Goal: Task Accomplishment & Management: Complete application form

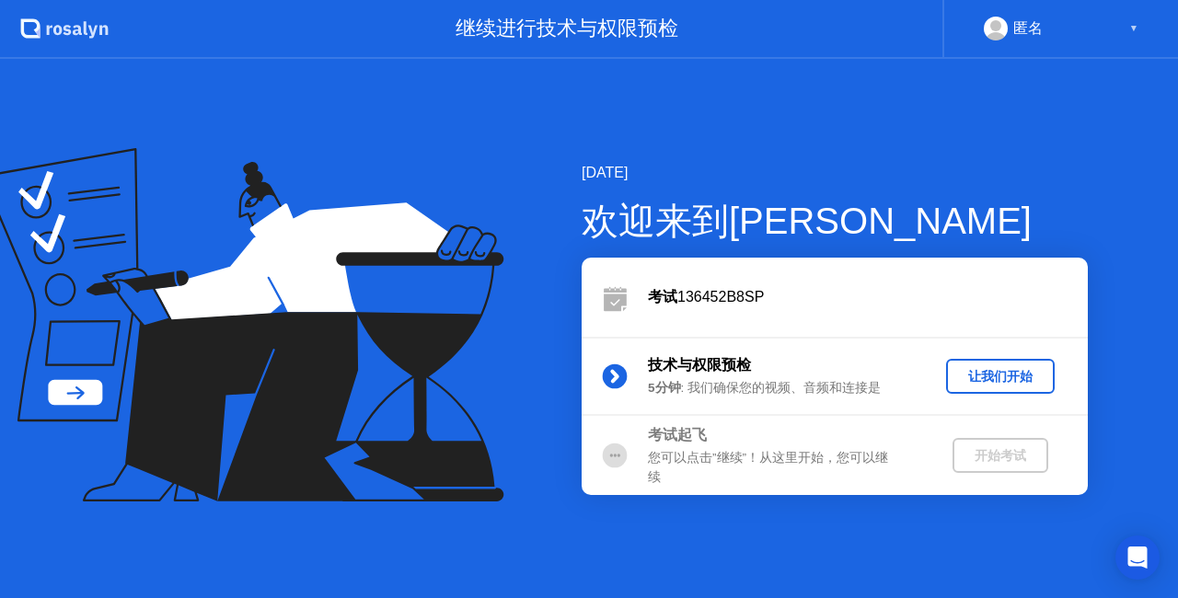
click at [1009, 379] on div "让我们开始" at bounding box center [1001, 376] width 94 height 17
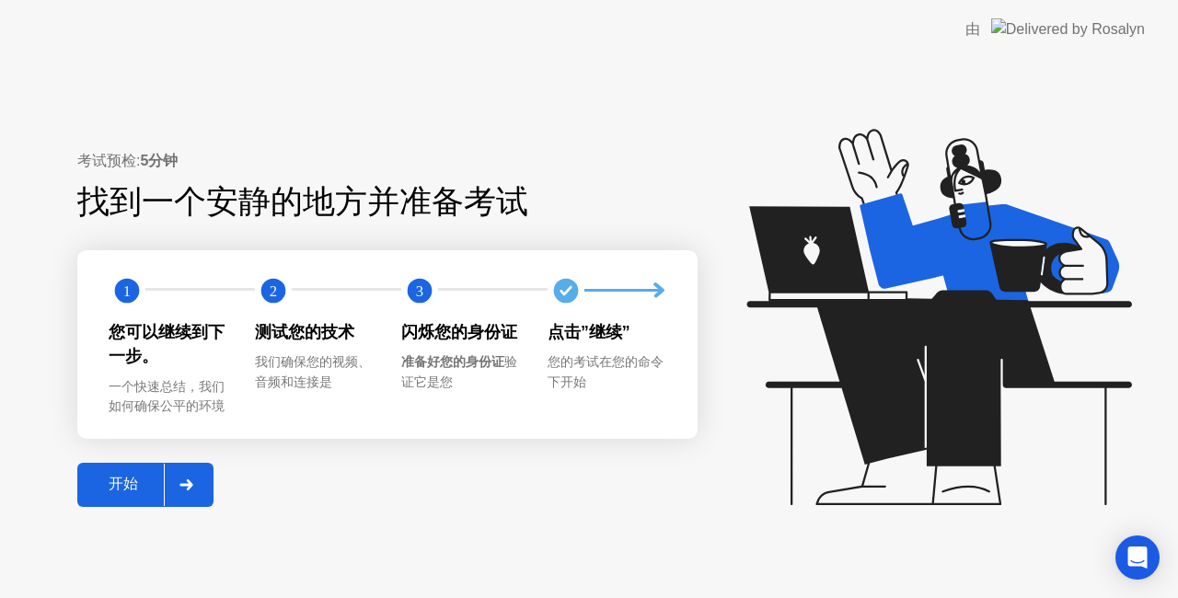
click at [103, 494] on div "开始" at bounding box center [123, 484] width 81 height 19
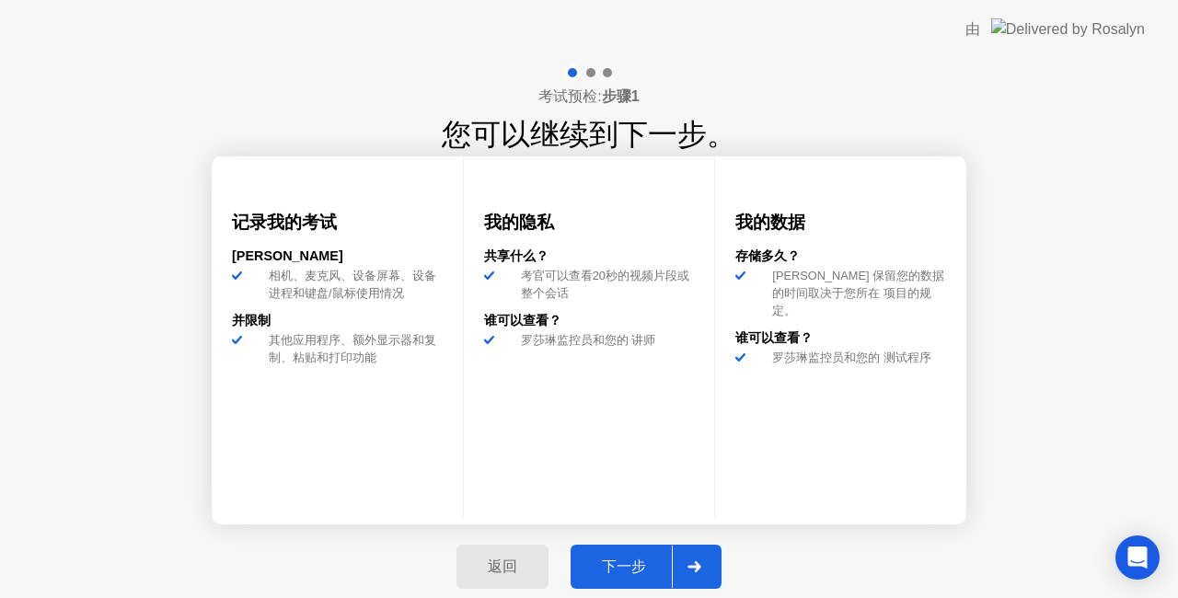
click at [622, 576] on div "下一步" at bounding box center [624, 567] width 96 height 19
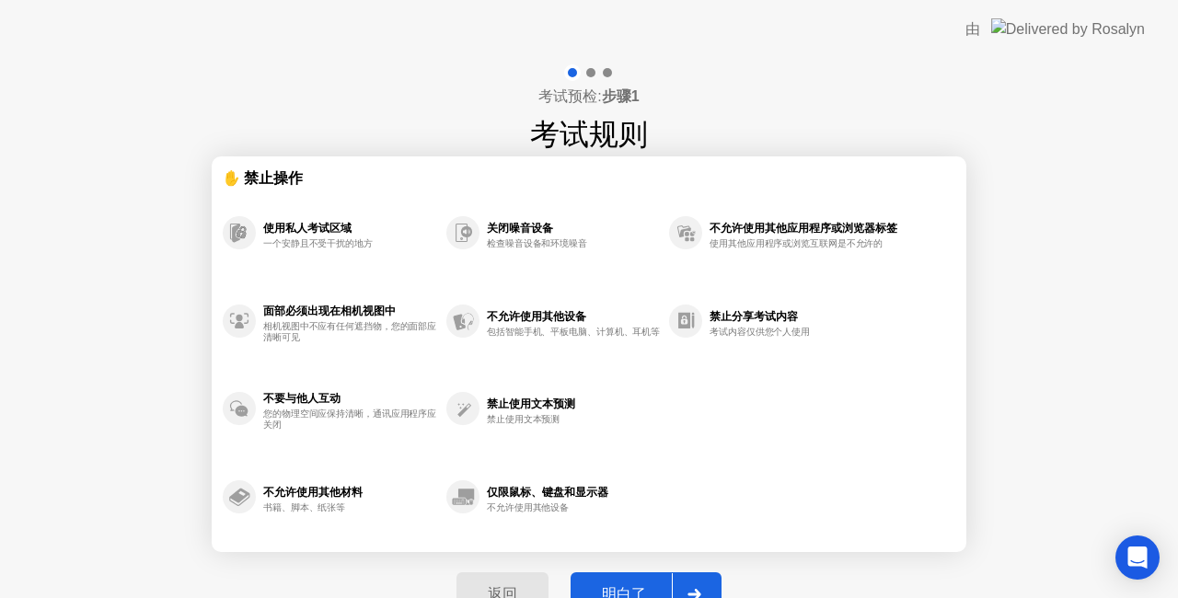
click at [619, 586] on div "明白了" at bounding box center [624, 595] width 96 height 19
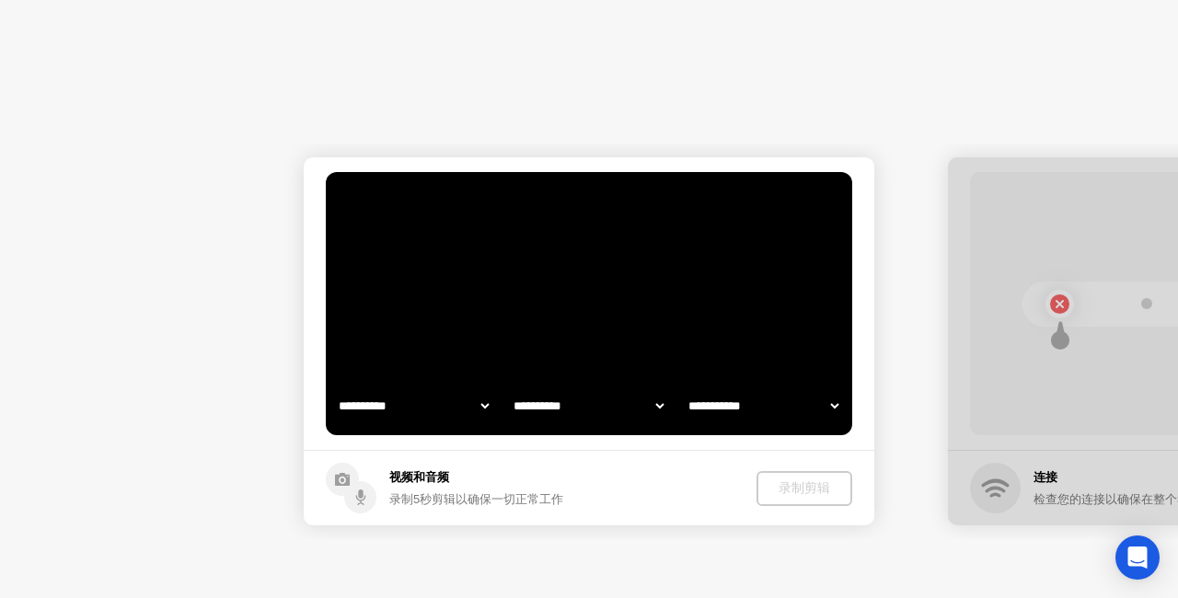
select select "**********"
select select "*******"
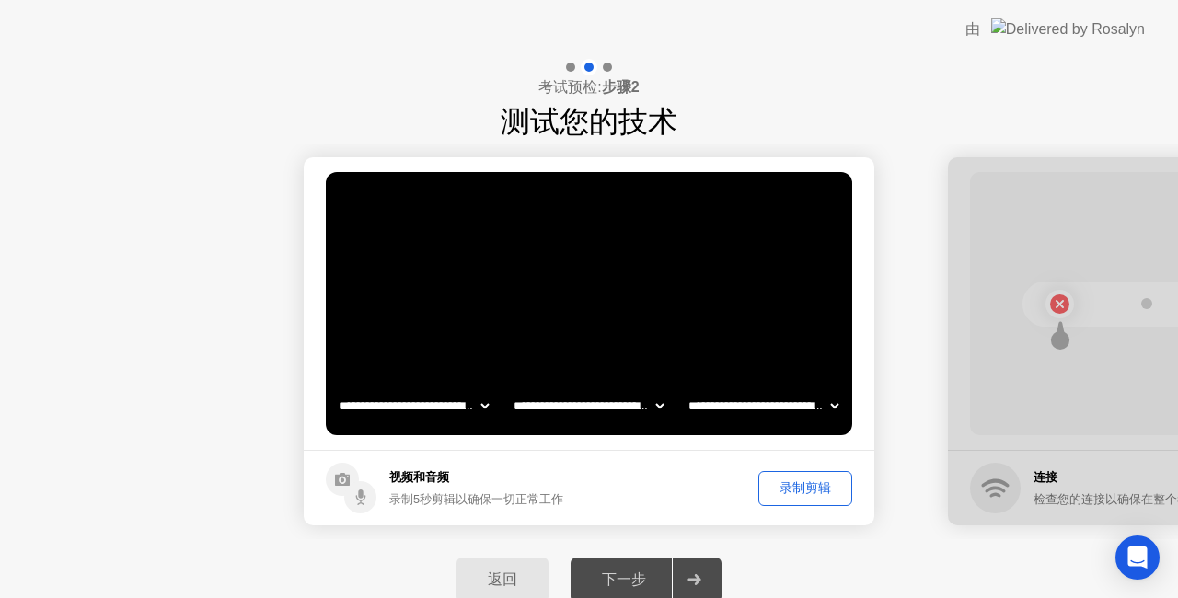
click at [606, 585] on div "下一步" at bounding box center [624, 580] width 96 height 19
click at [627, 583] on div "下一步" at bounding box center [624, 580] width 96 height 19
click at [630, 583] on div "下一步" at bounding box center [624, 580] width 96 height 19
click at [702, 579] on div at bounding box center [694, 580] width 44 height 42
click at [812, 490] on div "录制剪辑" at bounding box center [805, 488] width 81 height 17
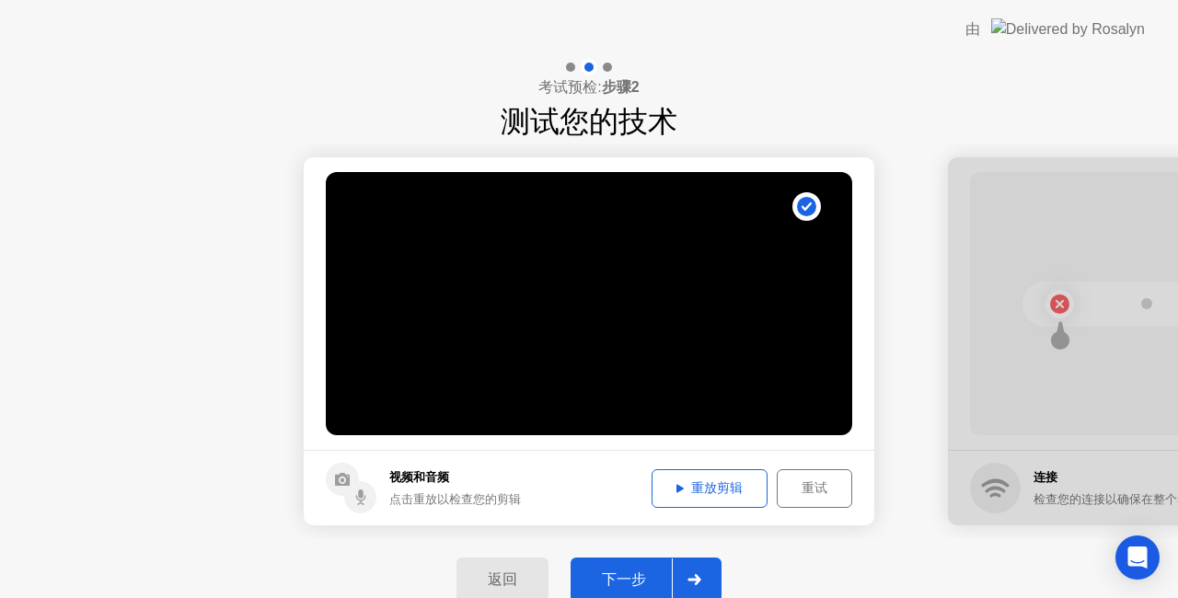
click at [636, 581] on div "下一步" at bounding box center [624, 580] width 96 height 19
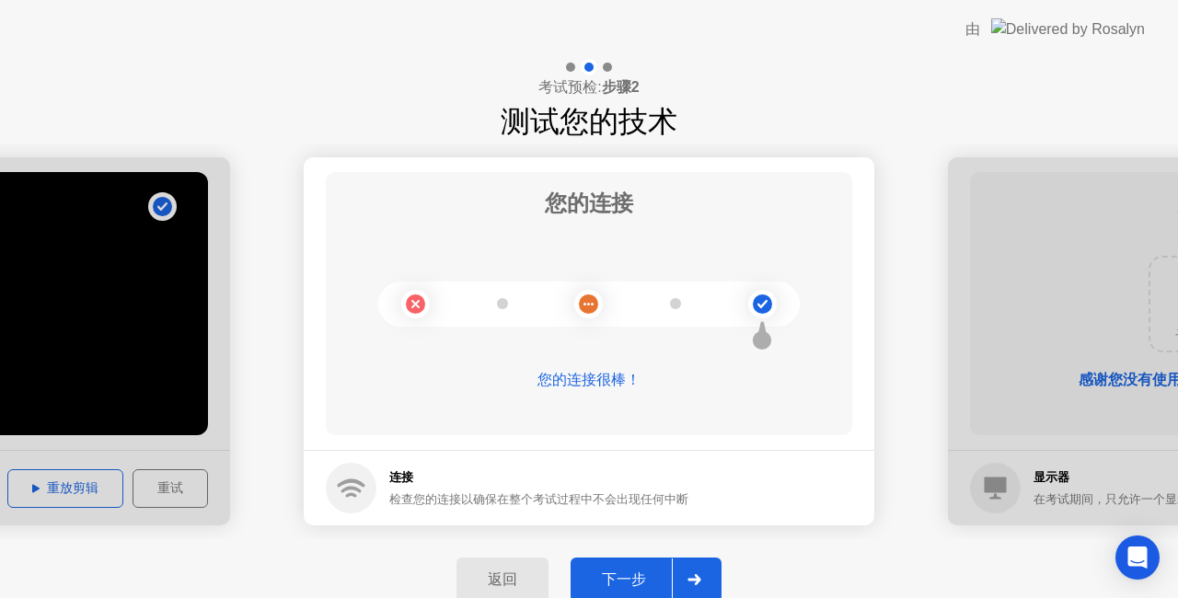
click at [633, 574] on div "下一步" at bounding box center [624, 580] width 96 height 19
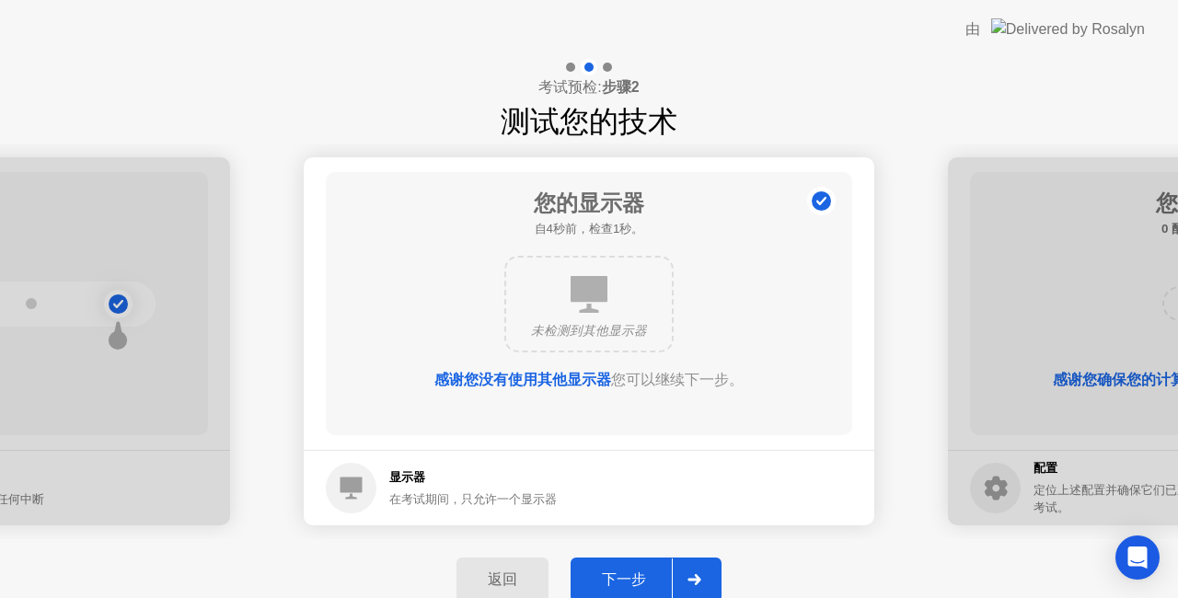
click at [613, 581] on div "下一步" at bounding box center [624, 580] width 96 height 19
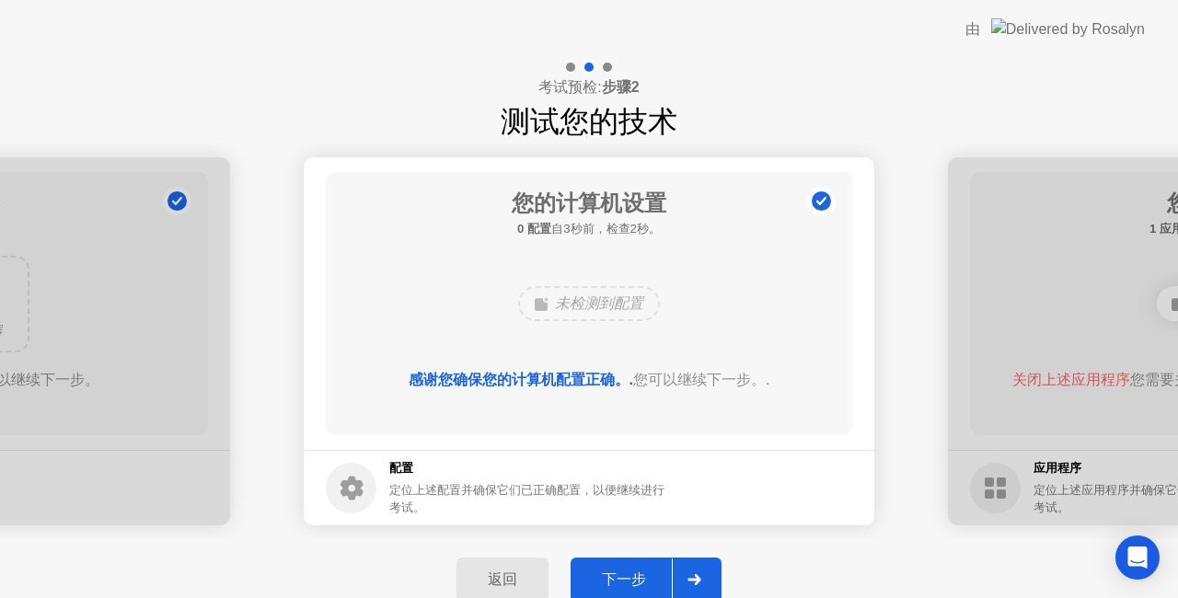
click at [613, 581] on div "下一步" at bounding box center [624, 580] width 96 height 19
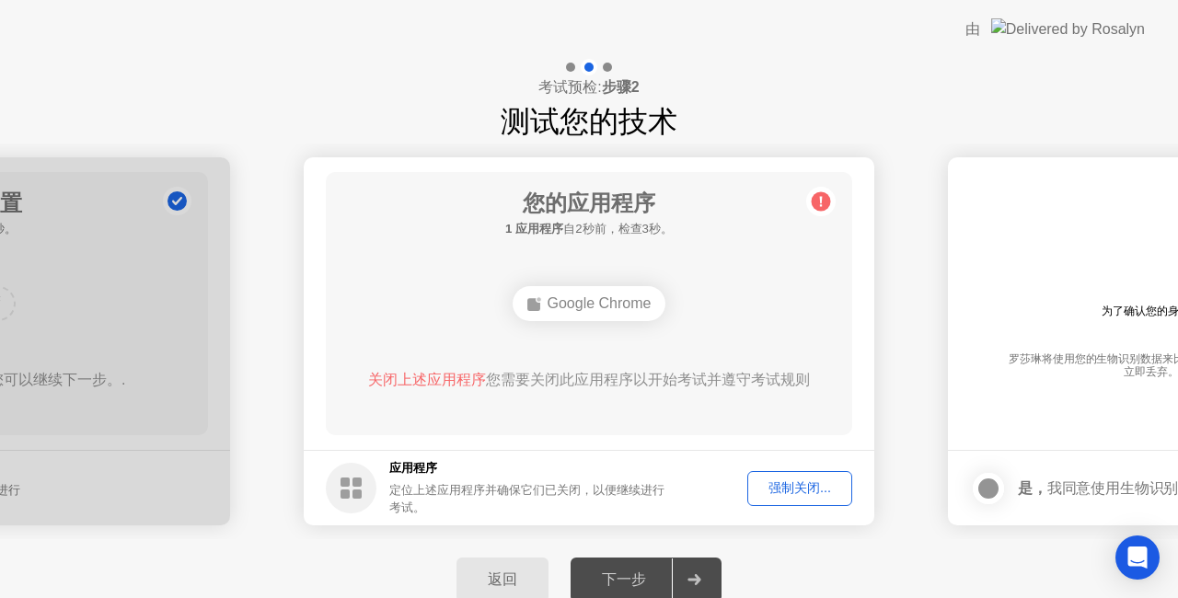
click at [797, 490] on div "强制关闭..." at bounding box center [800, 488] width 92 height 17
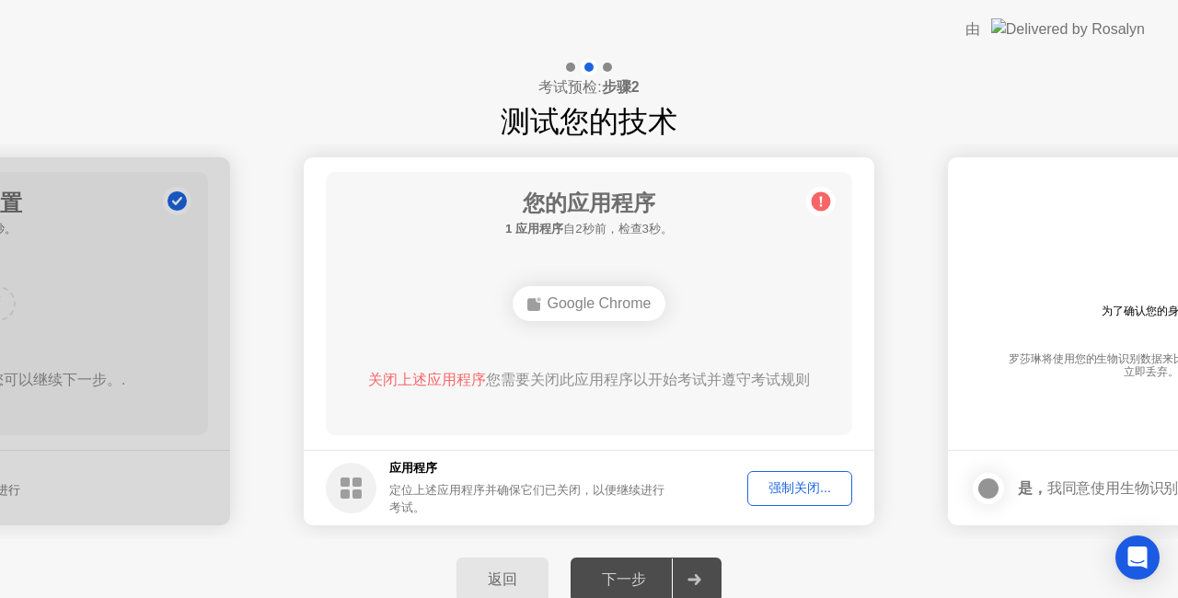
click at [622, 577] on div "下一步" at bounding box center [624, 580] width 96 height 19
click at [795, 495] on div "强制关闭..." at bounding box center [800, 488] width 92 height 17
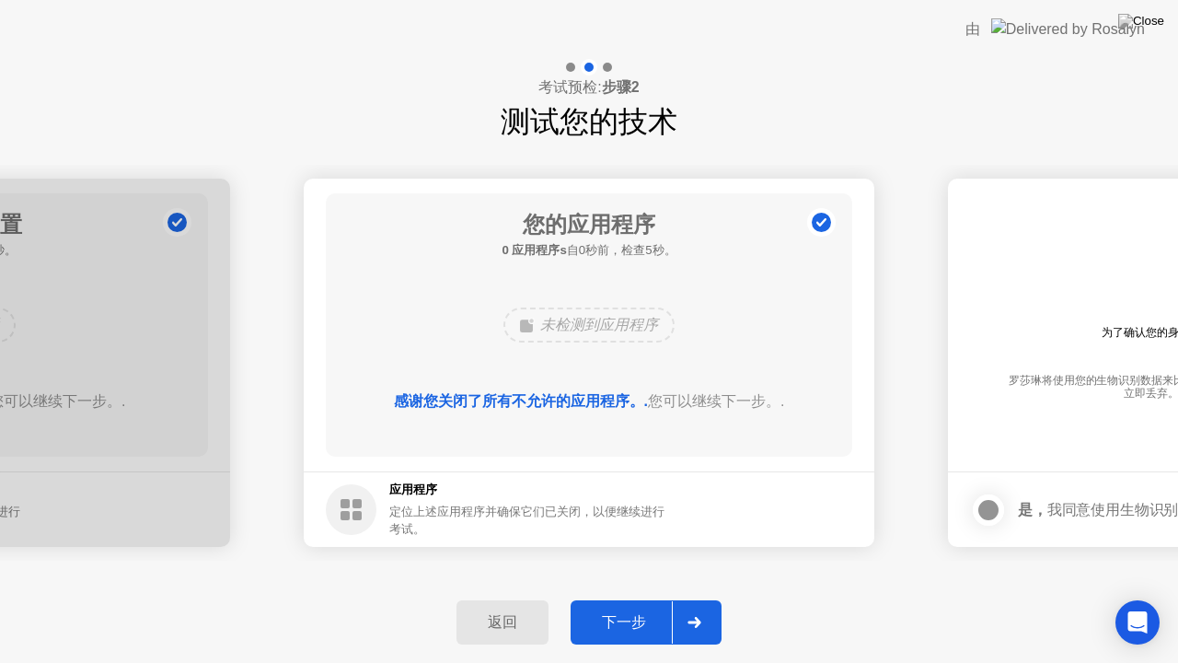
click at [622, 597] on div "下一步" at bounding box center [624, 622] width 96 height 19
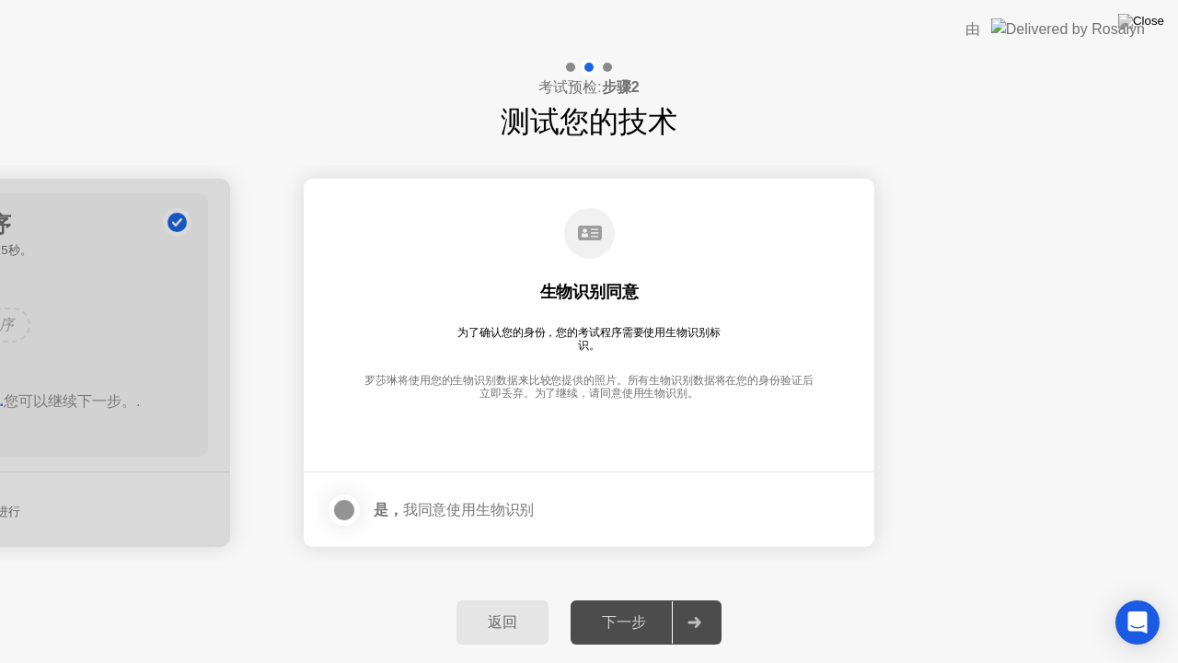
click at [341, 510] on div at bounding box center [344, 510] width 22 height 22
click at [618, 597] on div "下一步" at bounding box center [624, 622] width 96 height 19
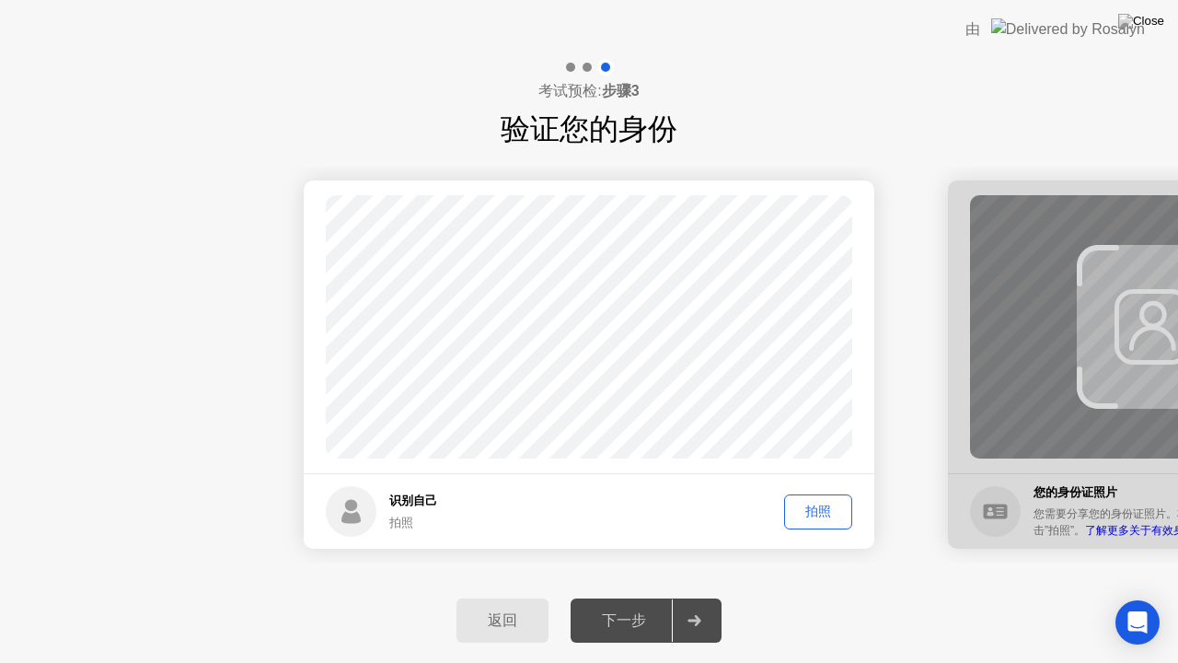
click at [816, 517] on div "拍照" at bounding box center [818, 511] width 55 height 17
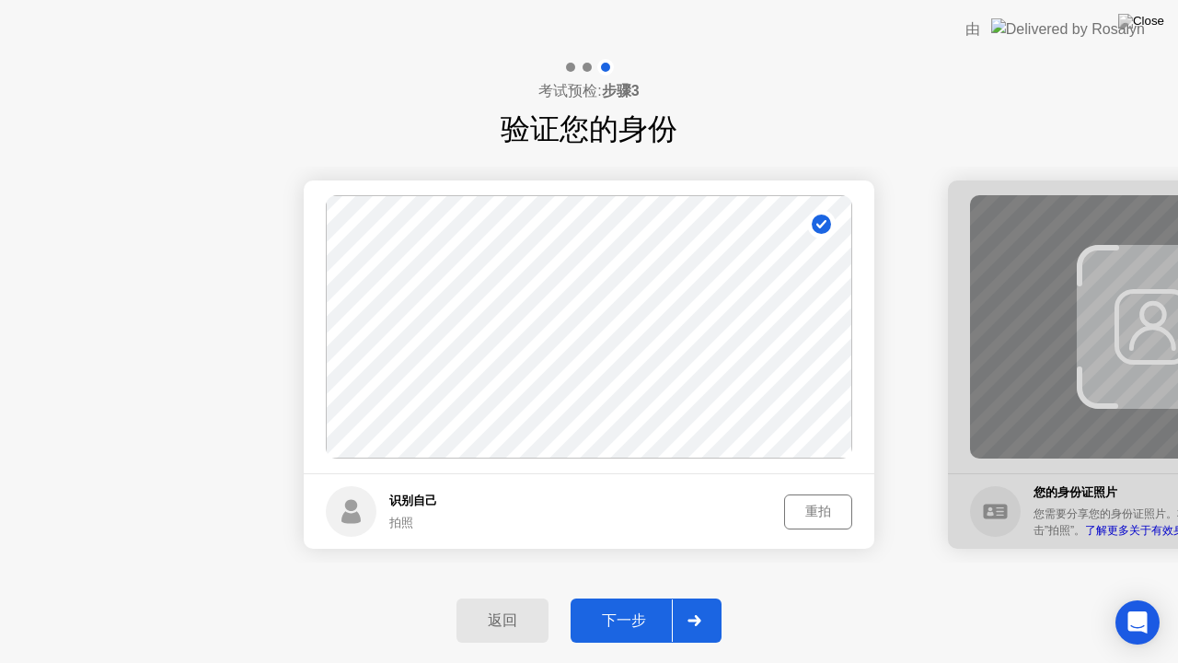
click at [636, 597] on div "下一步" at bounding box center [624, 620] width 96 height 19
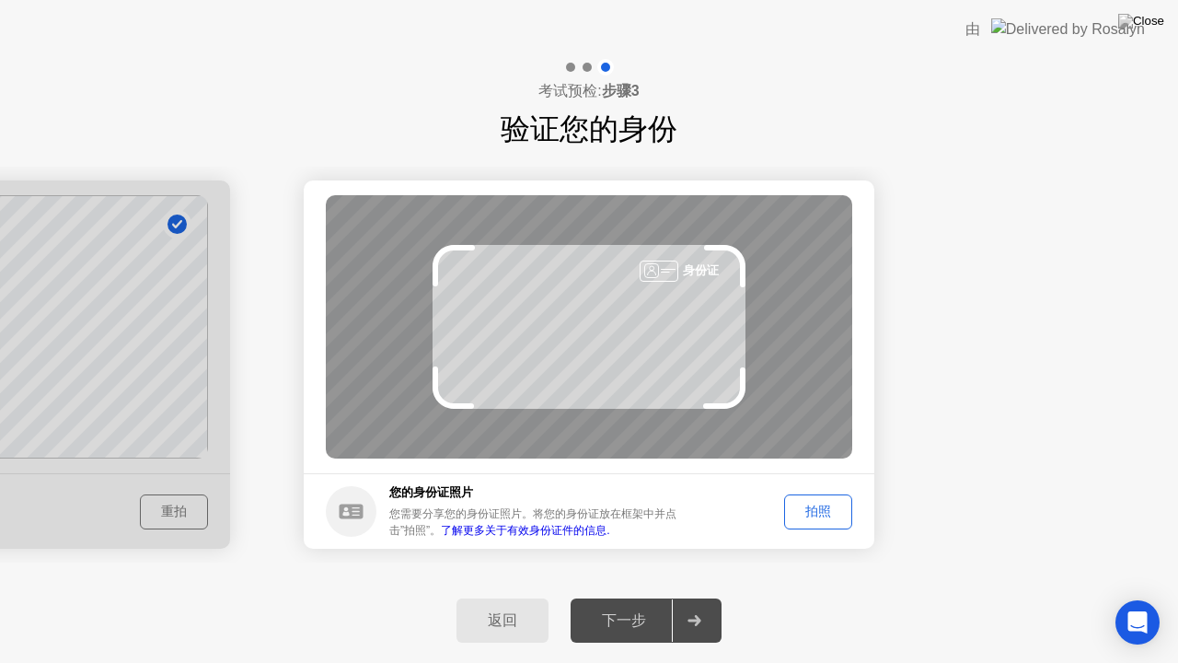
click at [822, 504] on div "拍照" at bounding box center [818, 511] width 55 height 17
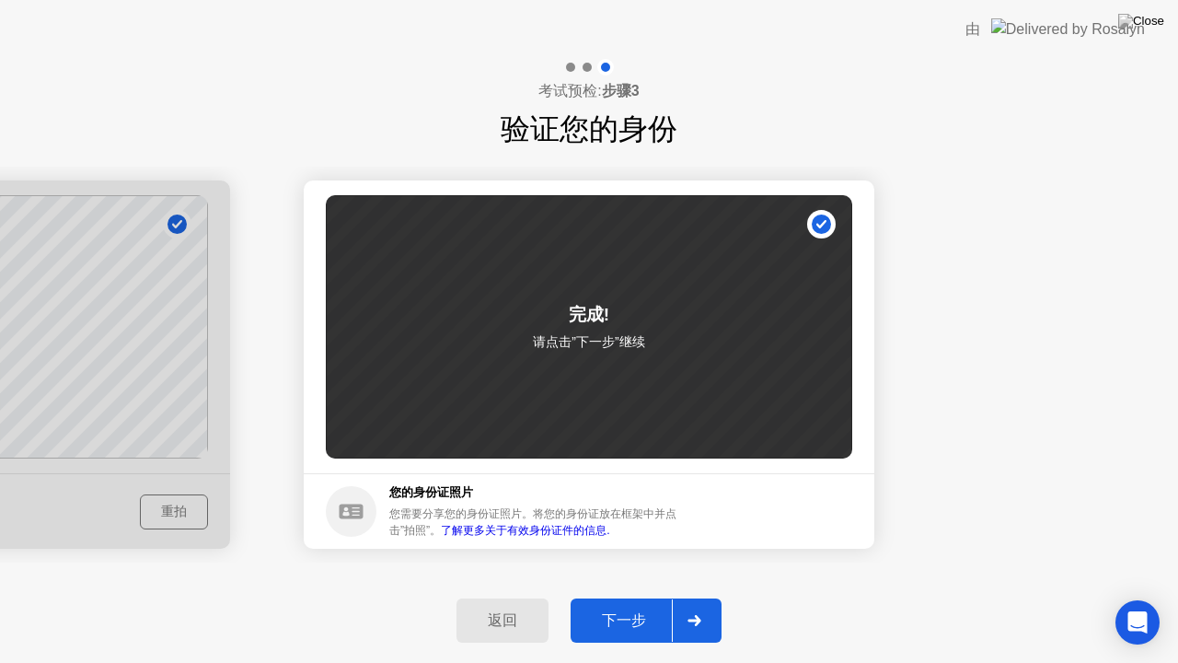
click at [612, 597] on div "下一步" at bounding box center [624, 620] width 96 height 19
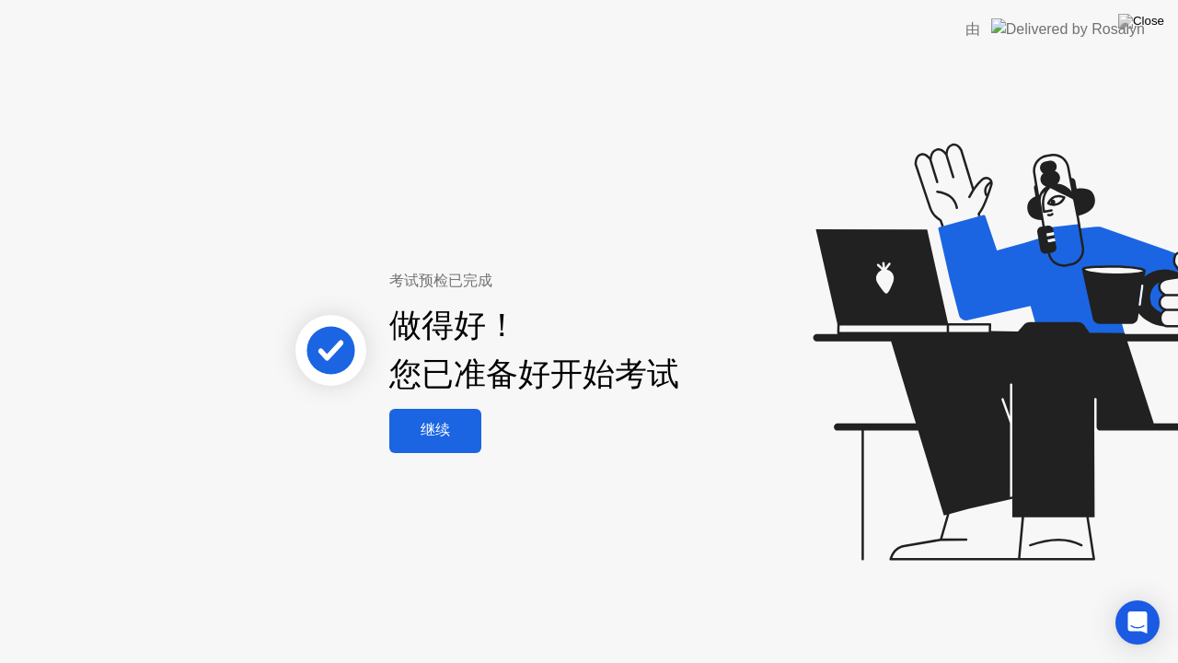
click at [424, 440] on div "继续" at bounding box center [435, 430] width 81 height 19
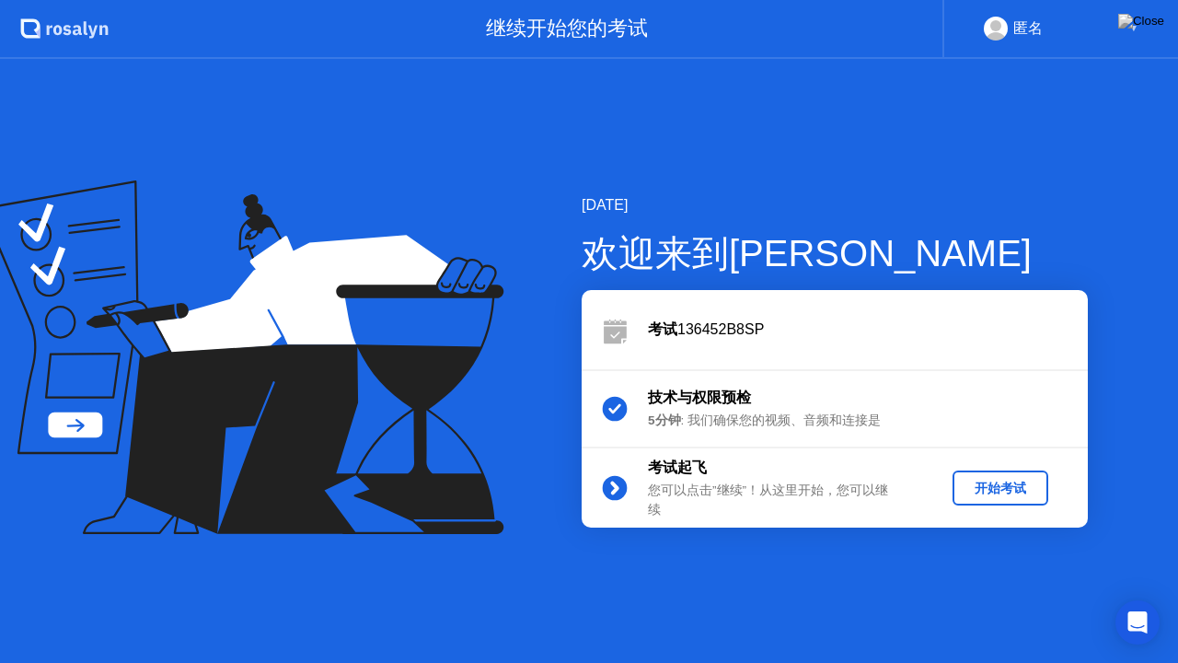
click at [1011, 489] on div "开始考试" at bounding box center [1000, 488] width 81 height 17
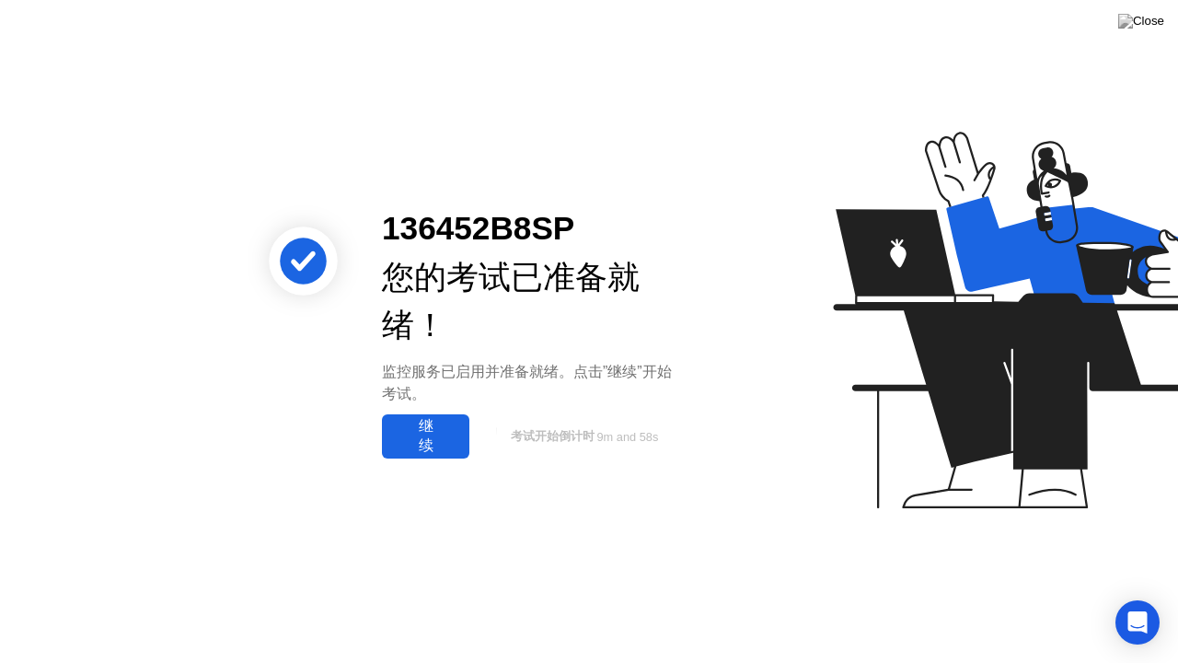
click at [405, 429] on div "继续" at bounding box center [426, 436] width 76 height 39
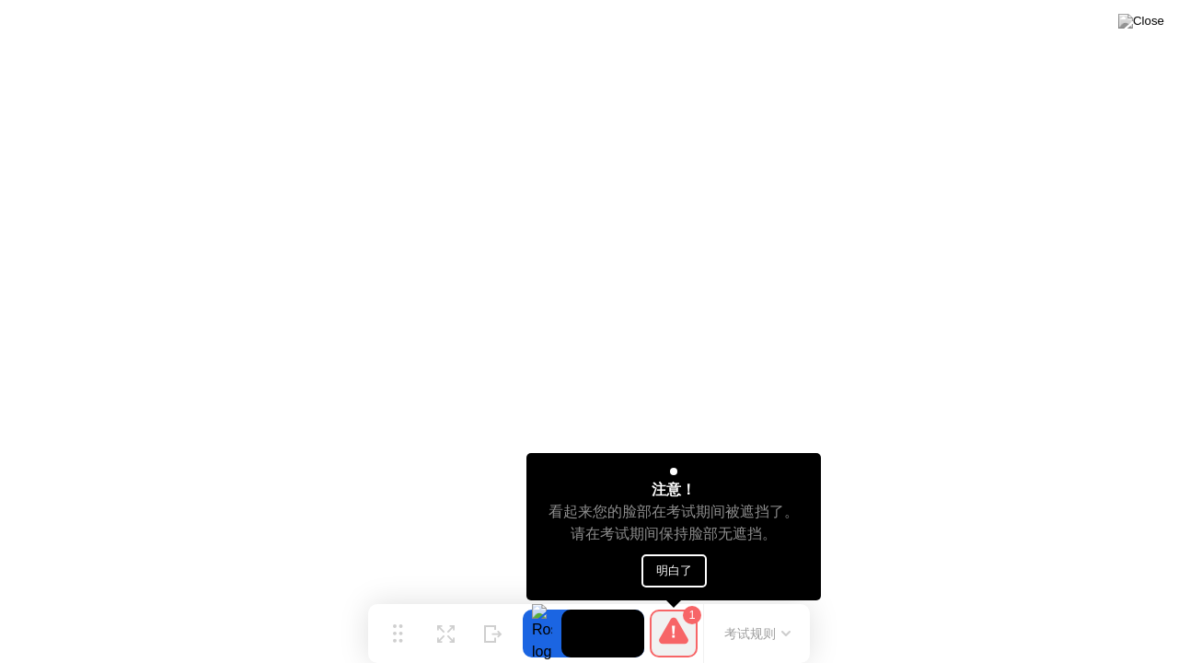
click at [695, 560] on button "明白了" at bounding box center [674, 570] width 65 height 33
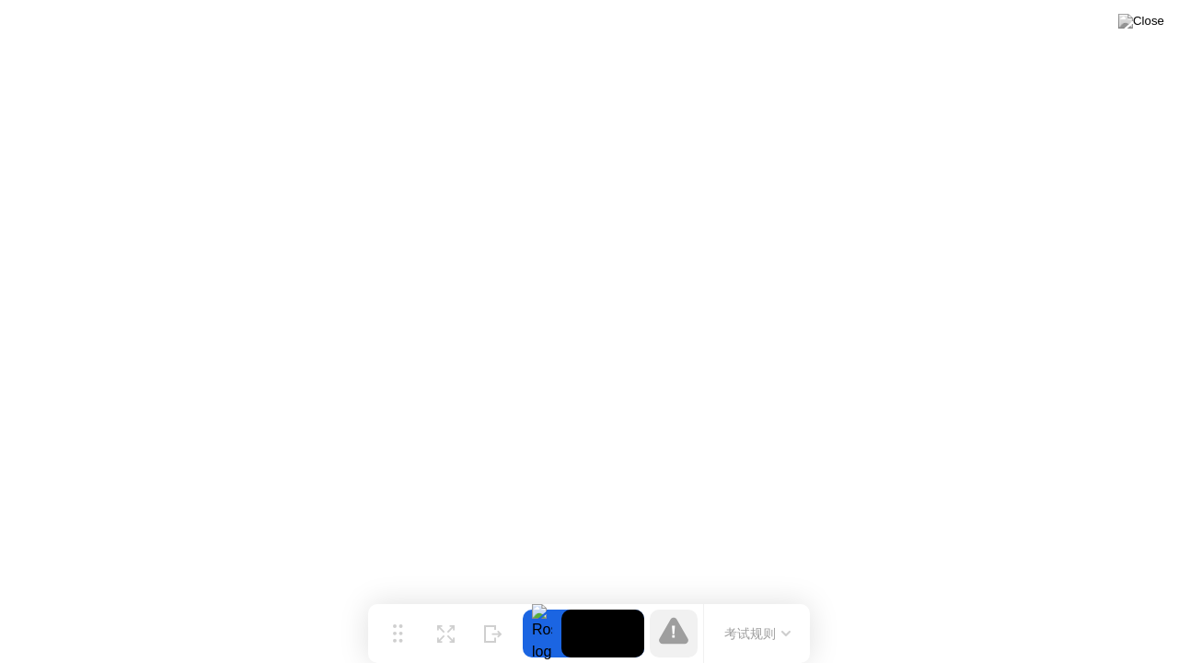
click at [748, 597] on button "考试规则" at bounding box center [757, 633] width 77 height 19
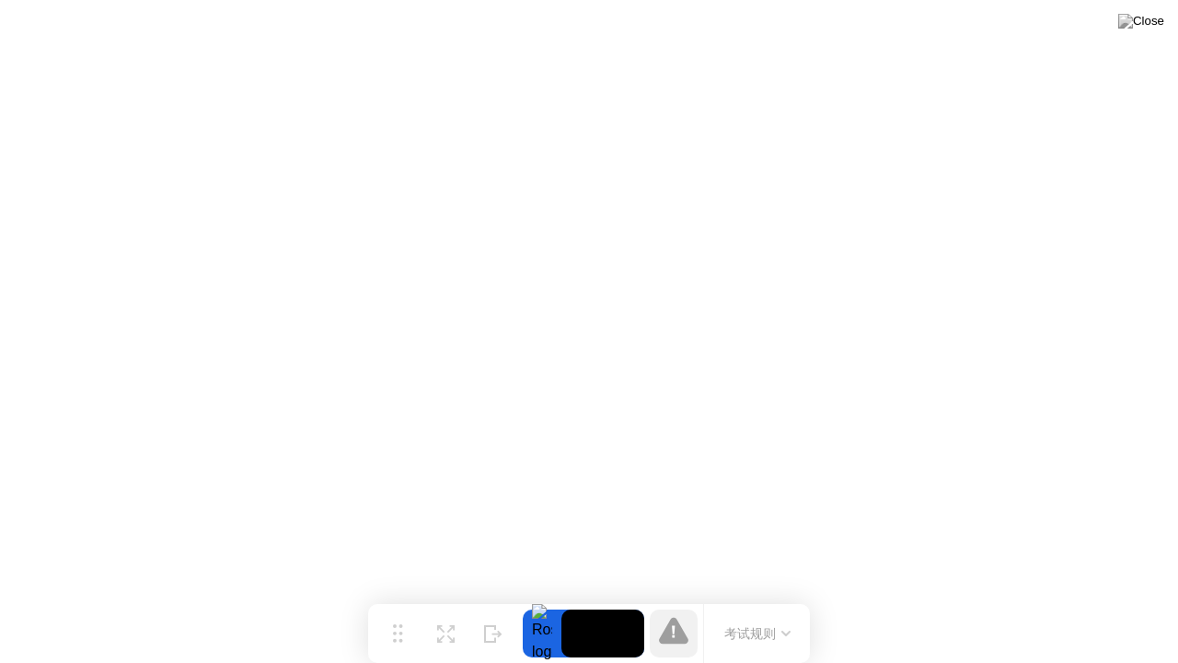
click at [727, 597] on div "考试规则" at bounding box center [756, 633] width 107 height 59
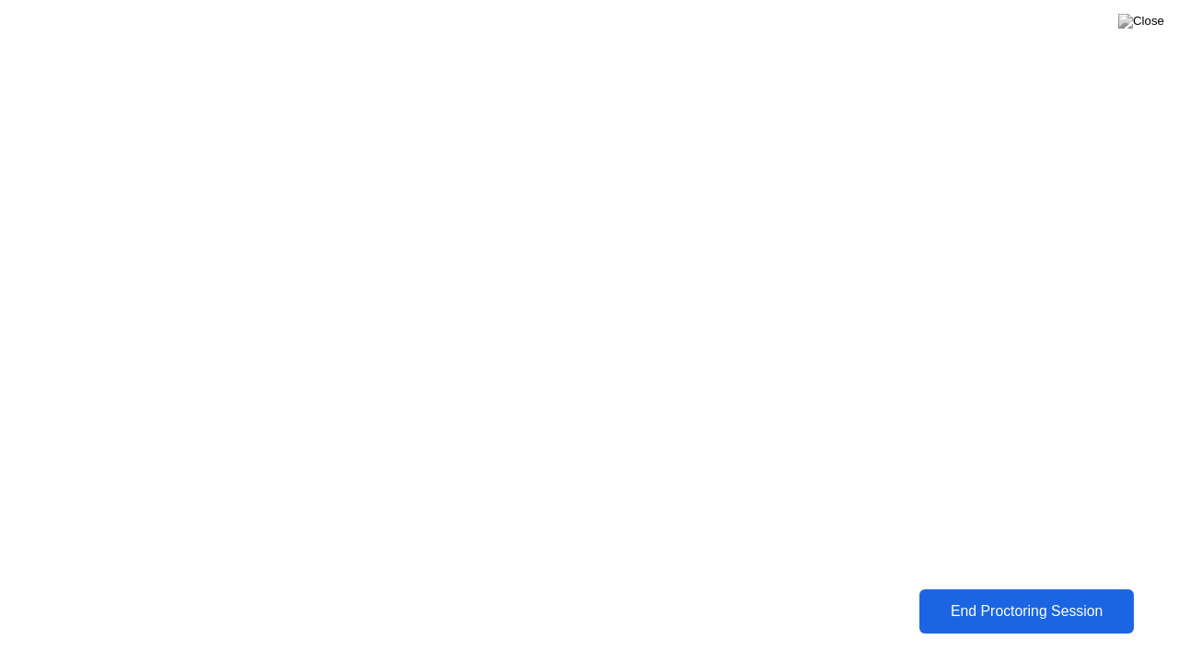
click at [1050, 597] on button "End Proctoring Session" at bounding box center [1027, 611] width 215 height 44
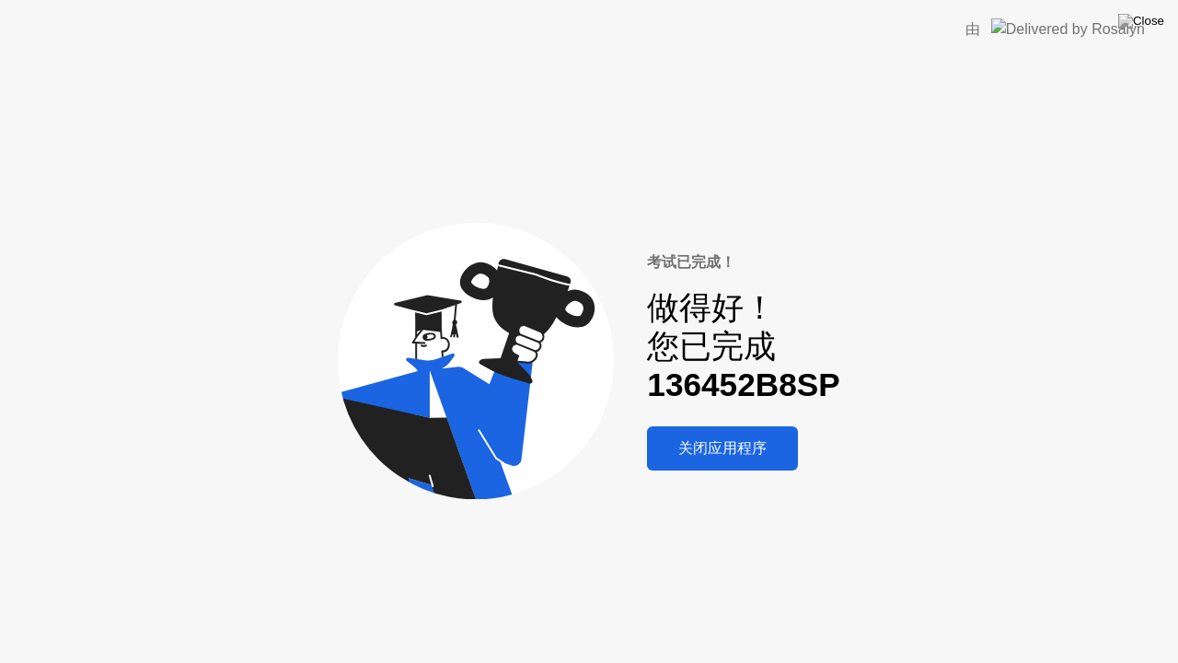
drag, startPoint x: 487, startPoint y: 0, endPoint x: 669, endPoint y: 35, distance: 185.6
click at [669, 35] on header "由" at bounding box center [589, 29] width 1178 height 59
click at [620, 29] on header "由" at bounding box center [589, 29] width 1178 height 59
click at [727, 452] on div "关闭应用程序" at bounding box center [723, 448] width 140 height 19
